Goal: Complete application form

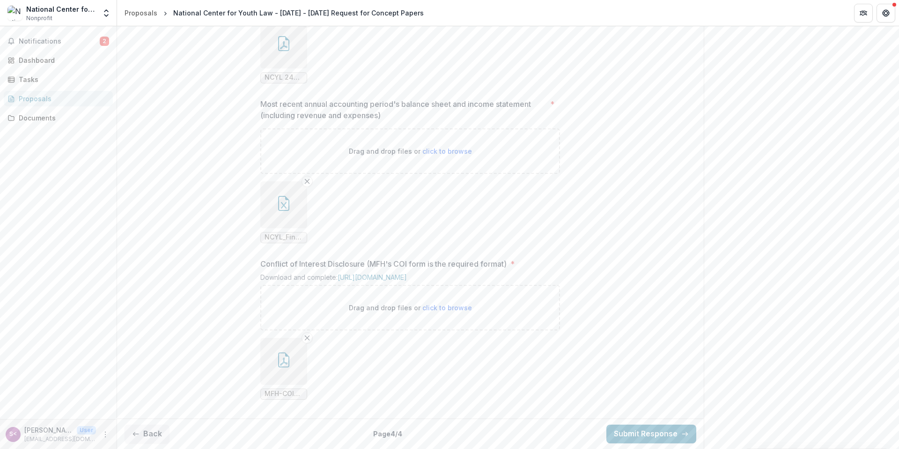
scroll to position [976, 0]
click at [152, 427] on button "Back" at bounding box center [147, 433] width 45 height 19
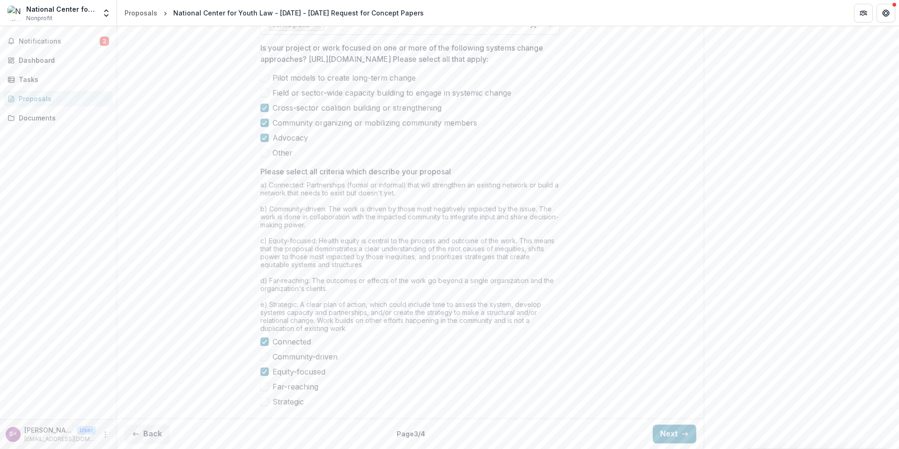
click at [296, 349] on div "Connected Community-driven Equity-focused Far-reaching Strategic" at bounding box center [410, 371] width 300 height 71
click at [287, 358] on span "Community-driven" at bounding box center [305, 356] width 65 height 11
click at [284, 383] on span "Far-reaching" at bounding box center [296, 386] width 46 height 11
click at [278, 401] on span "Strategic" at bounding box center [288, 401] width 31 height 11
click at [156, 438] on button "Back" at bounding box center [147, 433] width 45 height 19
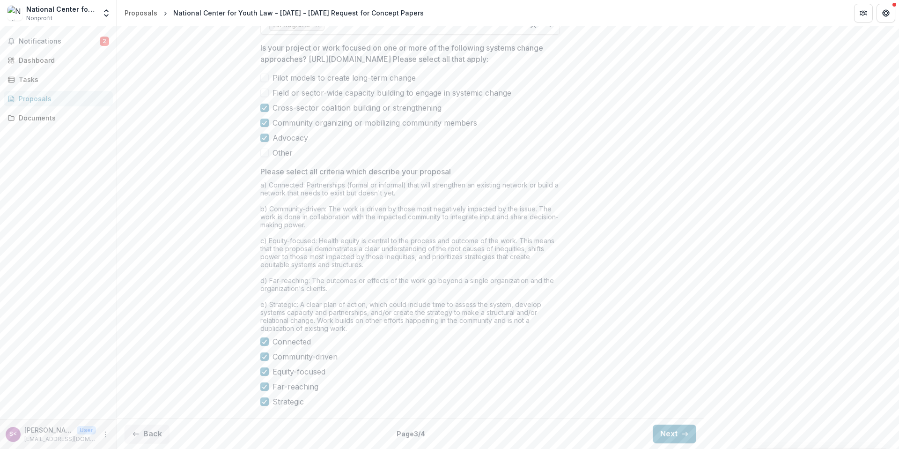
scroll to position [0, 0]
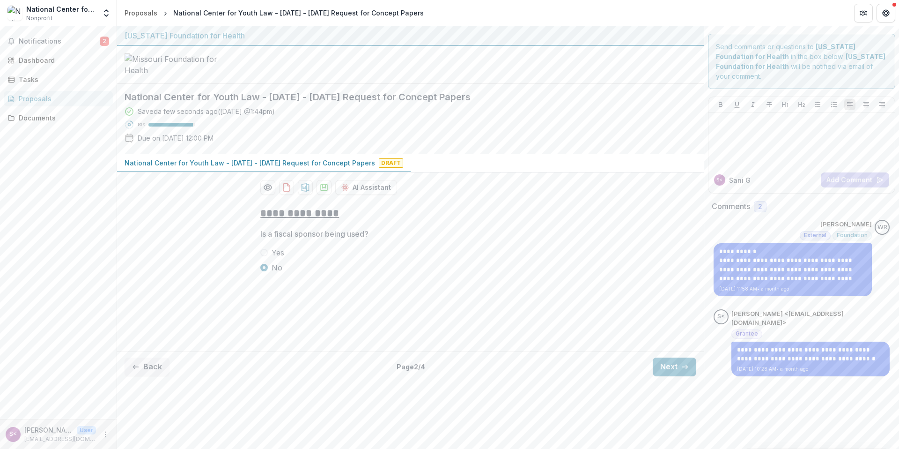
drag, startPoint x: 144, startPoint y: 369, endPoint x: 217, endPoint y: 341, distance: 78.4
click at [144, 369] on button "Back" at bounding box center [147, 366] width 45 height 19
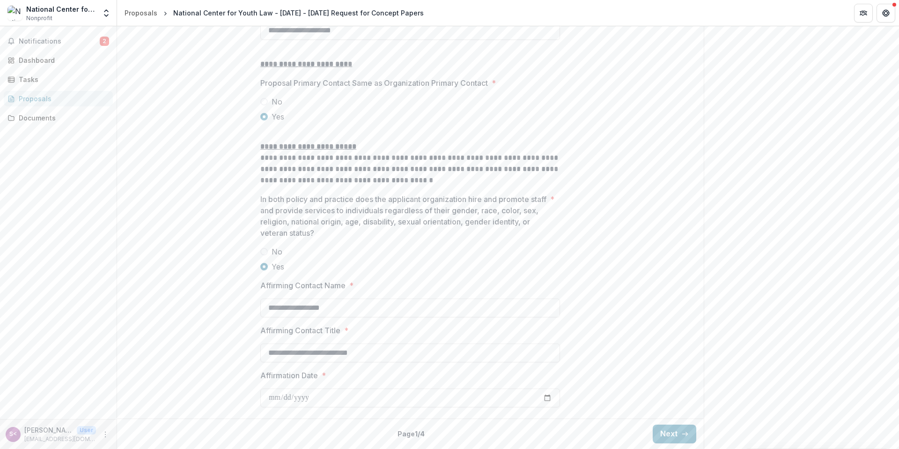
scroll to position [1220, 0]
click at [666, 436] on button "Next" at bounding box center [675, 433] width 44 height 19
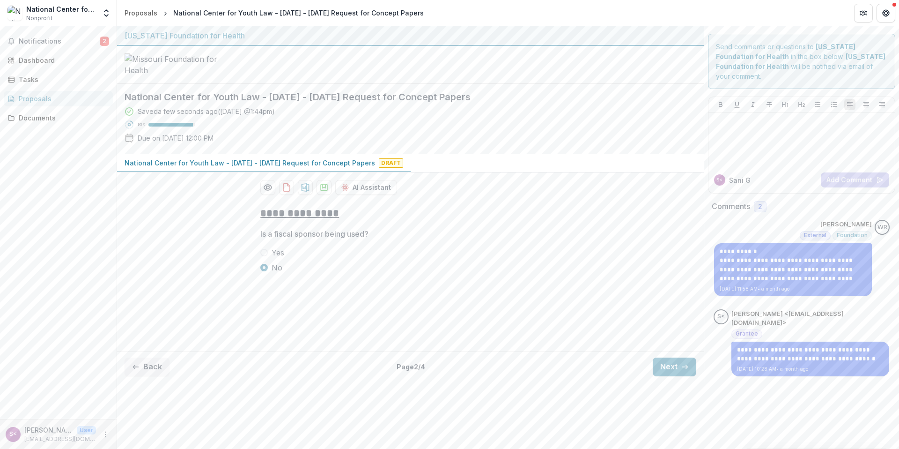
scroll to position [0, 0]
click at [676, 367] on button "Next" at bounding box center [675, 366] width 44 height 19
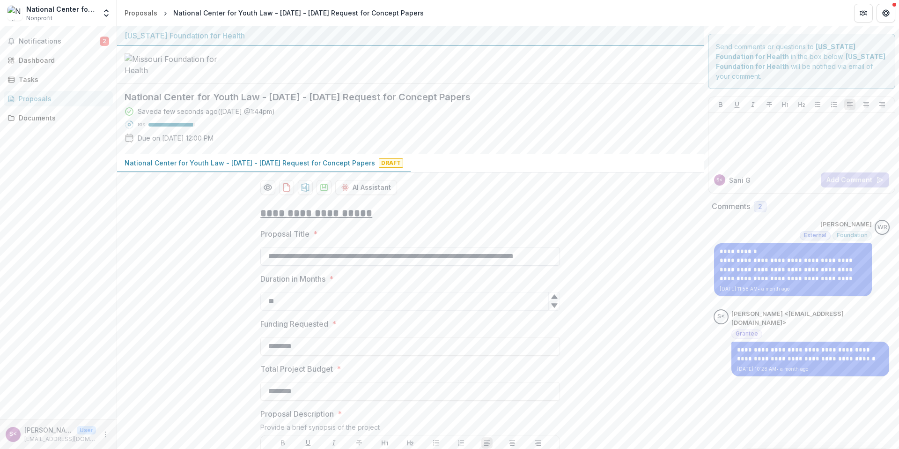
click at [403, 266] on input "**********" at bounding box center [410, 256] width 300 height 19
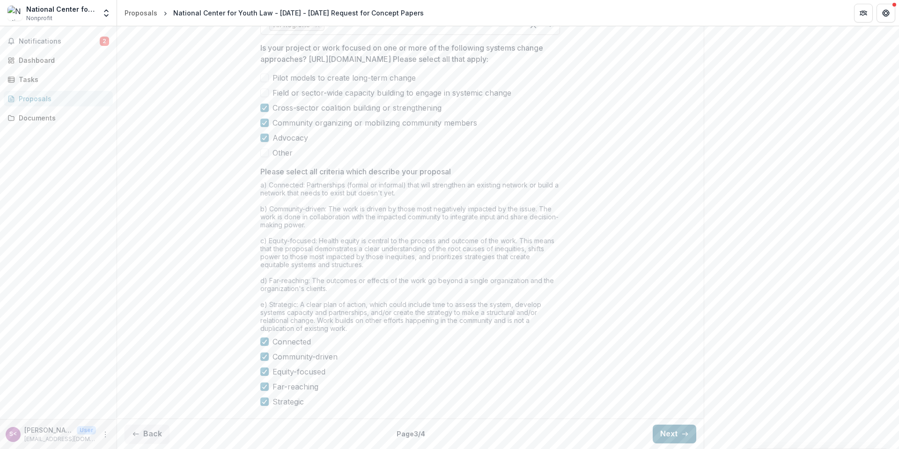
click at [668, 432] on button "Next" at bounding box center [675, 433] width 44 height 19
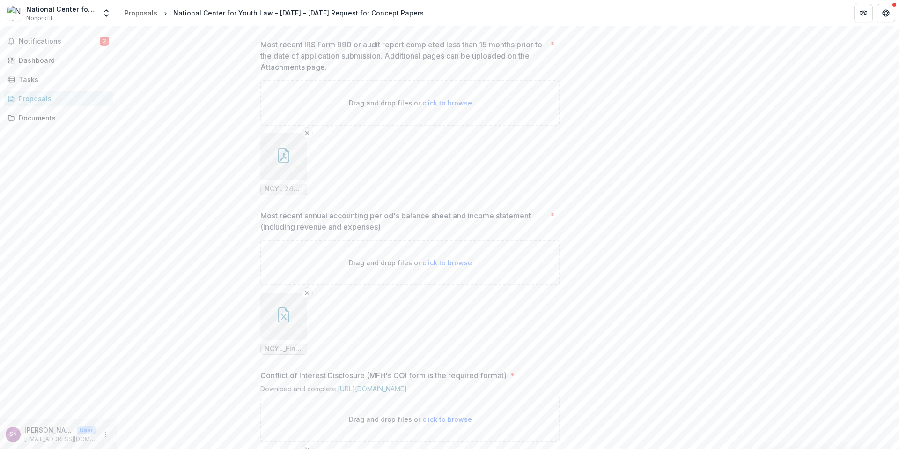
scroll to position [976, 0]
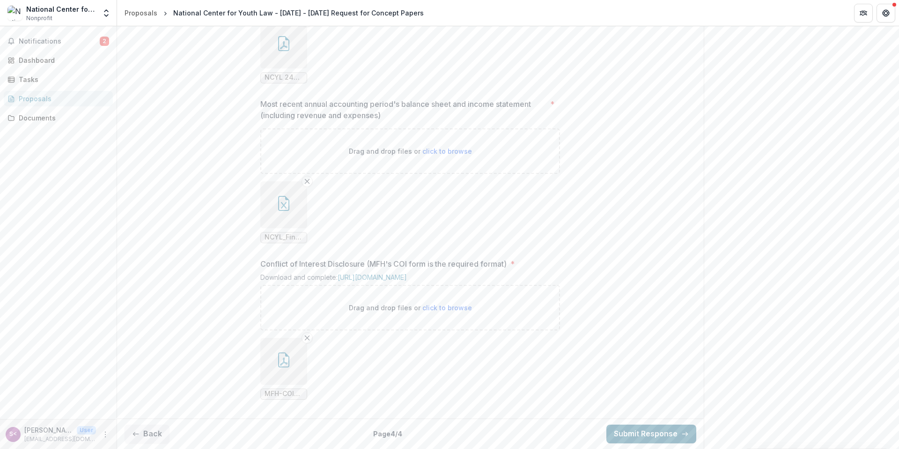
click at [631, 429] on button "Submit Response" at bounding box center [651, 433] width 90 height 19
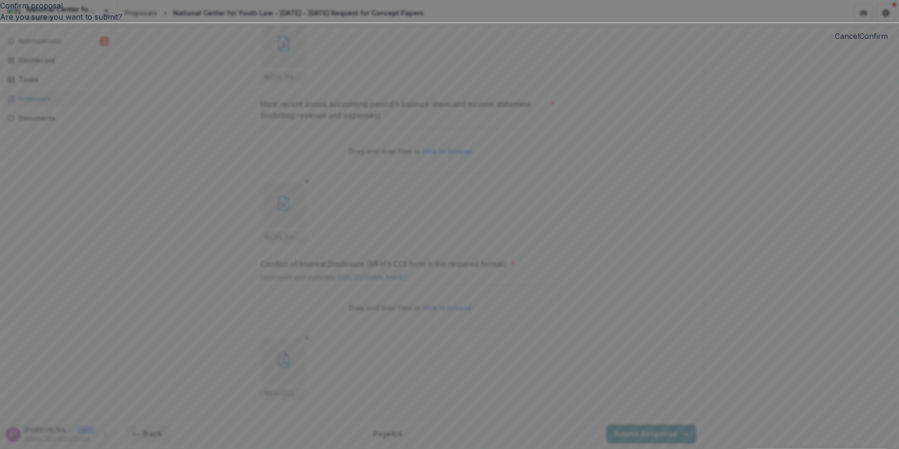
click at [859, 42] on button "Confirm" at bounding box center [873, 35] width 29 height 11
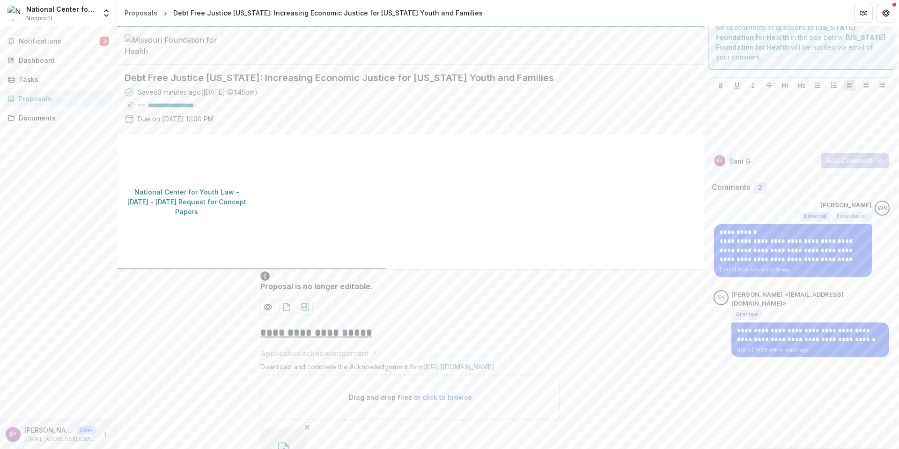
scroll to position [20, 0]
